Goal: Check status: Check status

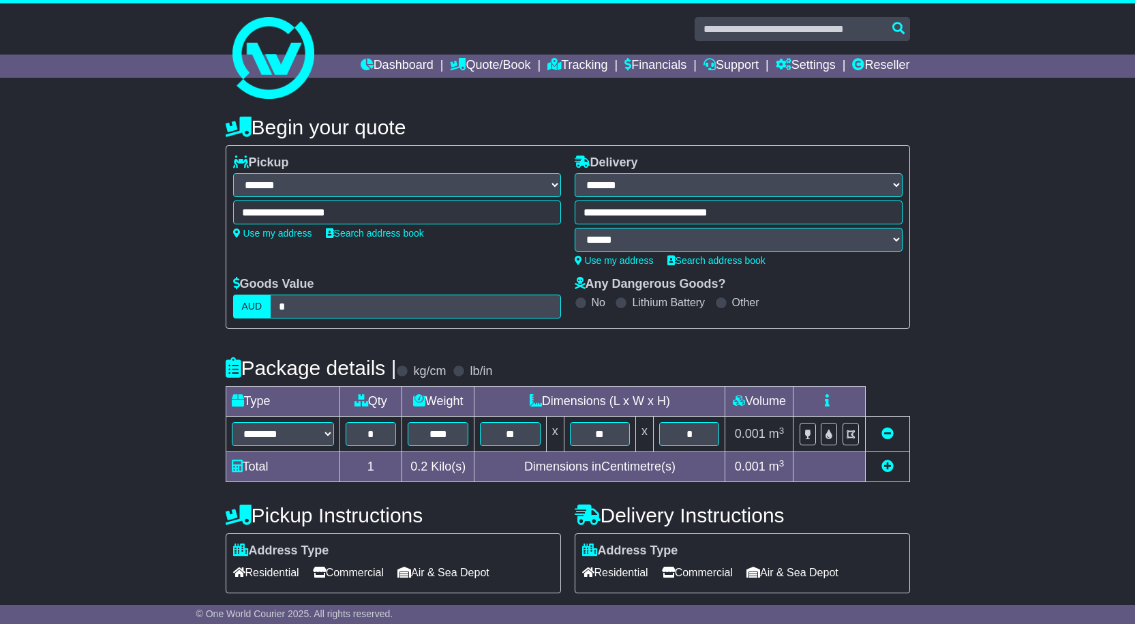
select select "**"
click at [387, 74] on link "Dashboard" at bounding box center [397, 66] width 73 height 23
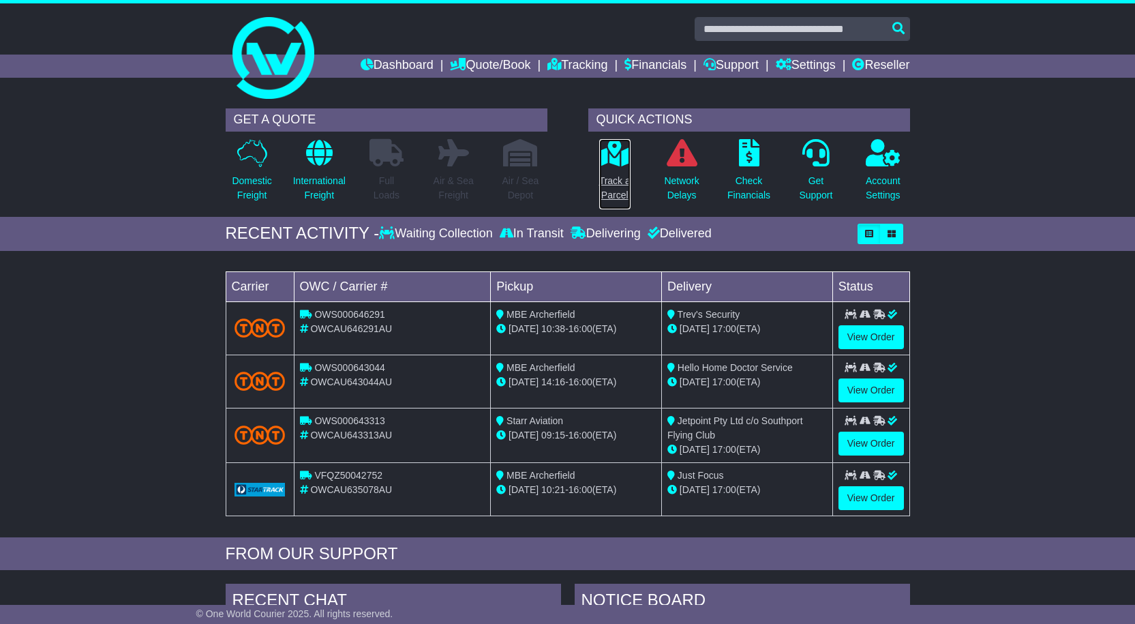
click at [606, 177] on p "Track a Parcel" at bounding box center [614, 188] width 31 height 29
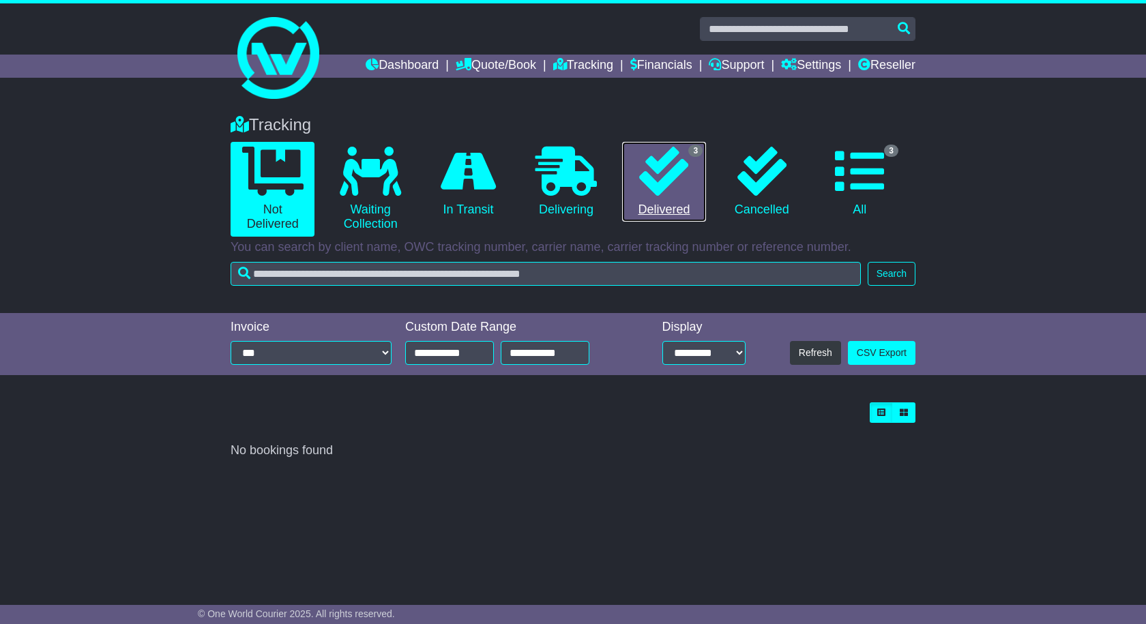
click at [668, 200] on link "3 Delivered" at bounding box center [664, 182] width 84 height 80
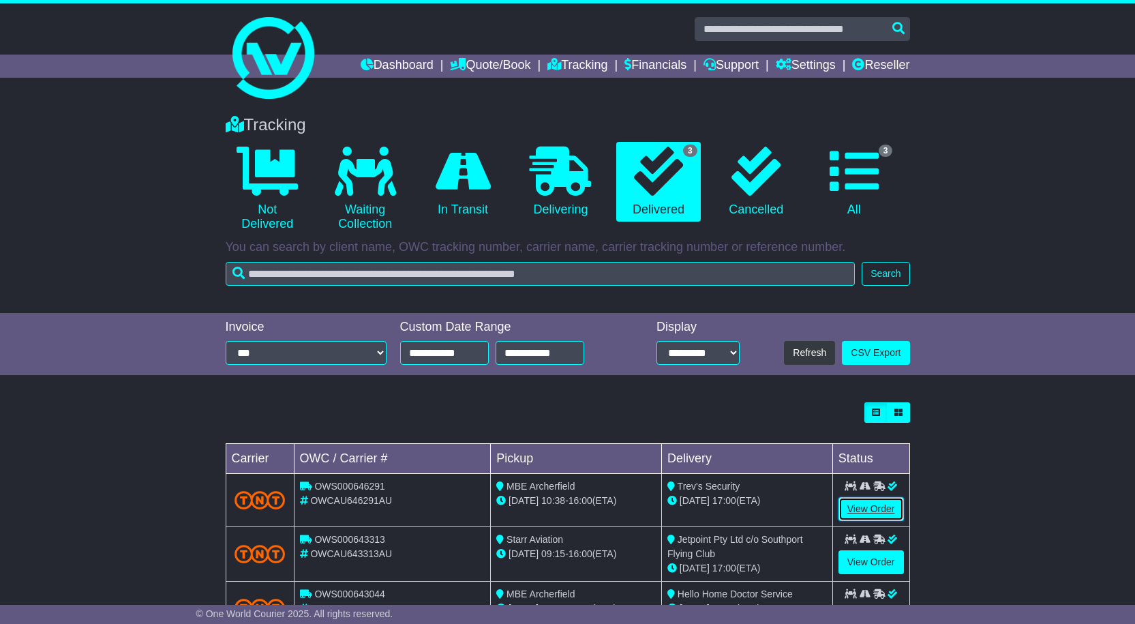
click at [870, 507] on link "View Order" at bounding box center [871, 509] width 65 height 24
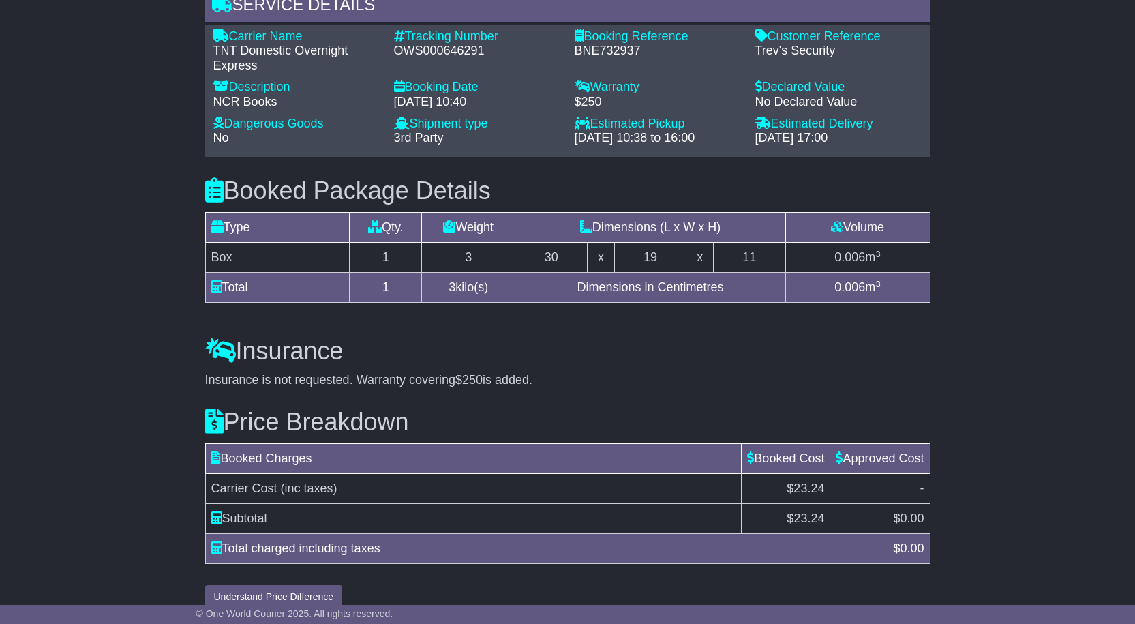
scroll to position [1100, 0]
